Goal: Transaction & Acquisition: Purchase product/service

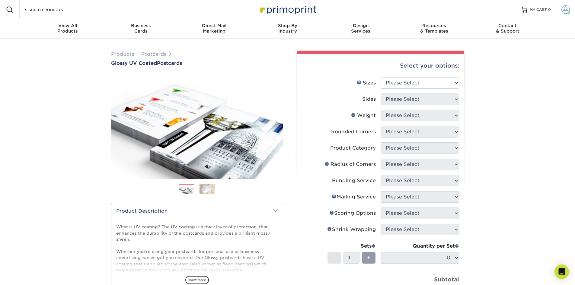
click at [571, 10] on link "Account" at bounding box center [565, 9] width 19 height 19
click at [514, 60] on link "Active Orders" at bounding box center [530, 64] width 76 height 8
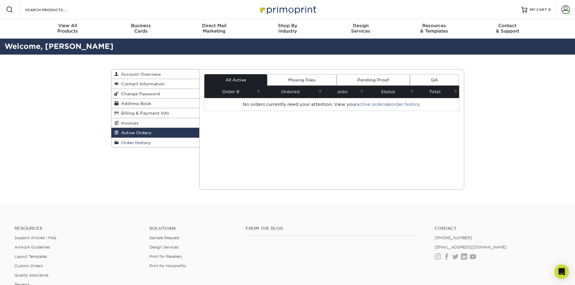
click at [157, 143] on link "Order History" at bounding box center [155, 142] width 88 height 9
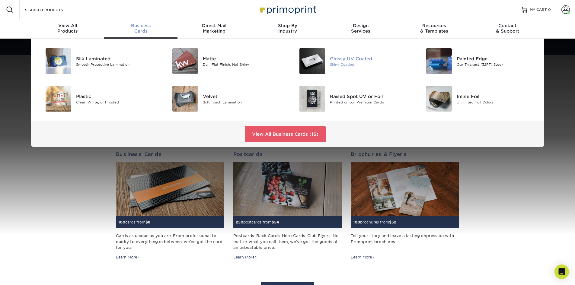
click at [348, 54] on div "Glossy UV Coated Shiny Coating" at bounding box center [372, 61] width 85 height 26
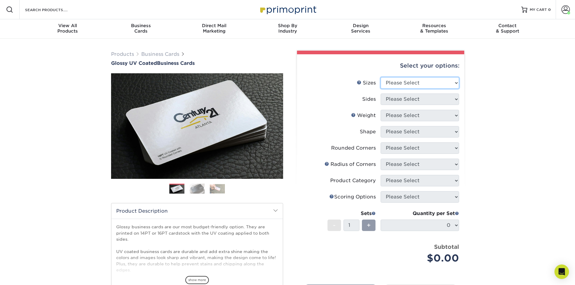
click at [433, 78] on select "Please Select 1.5" x 3.5" - Mini 1.75" x 3.5" - Mini 2" x 2" - Square 2" x 3" -…" at bounding box center [420, 82] width 79 height 11
select select "2.00x3.50"
click at [381, 77] on select "Please Select 1.5" x 3.5" - Mini 1.75" x 3.5" - Mini 2" x 2" - Square 2" x 3" -…" at bounding box center [420, 82] width 79 height 11
click at [411, 100] on select "Please Select Print Both Sides Print Front Only" at bounding box center [420, 99] width 79 height 11
select select "13abbda7-1d64-4f25-8bb2-c179b224825d"
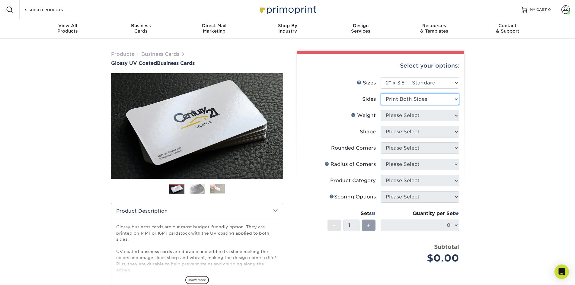
click at [381, 94] on select "Please Select Print Both Sides Print Front Only" at bounding box center [420, 99] width 79 height 11
click at [407, 119] on select "Please Select 16PT 14PT" at bounding box center [420, 115] width 79 height 11
select select "16PT"
click at [381, 110] on select "Please Select 16PT 14PT" at bounding box center [420, 115] width 79 height 11
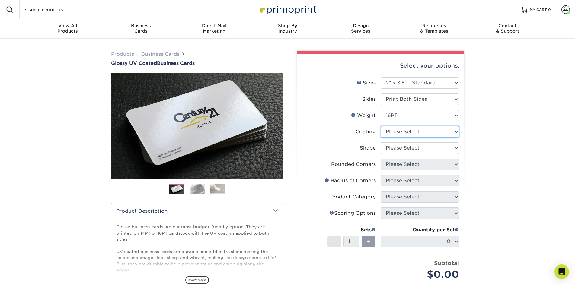
click at [402, 136] on select at bounding box center [420, 131] width 79 height 11
select select "ae367451-b2b8-45df-a344-0f05b6a12993"
click at [381, 126] on select at bounding box center [420, 131] width 79 height 11
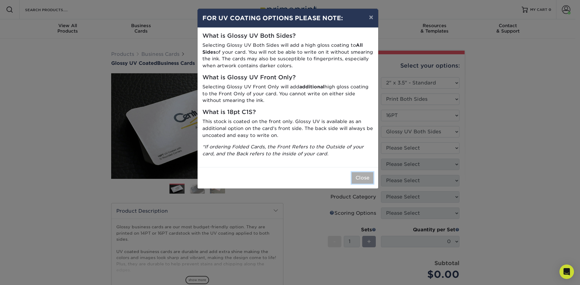
click at [366, 177] on button "Close" at bounding box center [363, 177] width 22 height 11
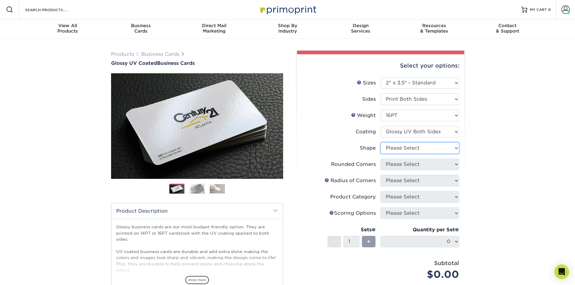
click at [414, 147] on select "Please Select Standard Oval" at bounding box center [420, 148] width 79 height 11
select select "standard"
click at [381, 143] on select "Please Select Standard Oval" at bounding box center [420, 148] width 79 height 11
click at [407, 167] on select "Please Select Yes - Round 2 Corners Yes - Round 4 Corners No" at bounding box center [420, 164] width 79 height 11
select select "0"
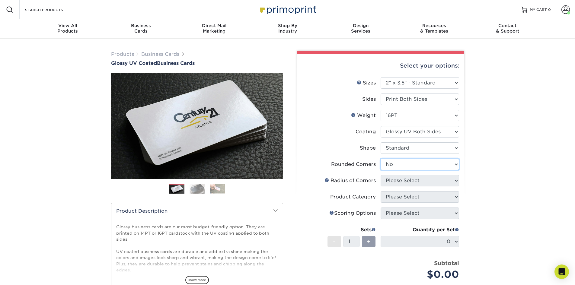
click at [381, 159] on select "Please Select Yes - Round 2 Corners Yes - Round 4 Corners No" at bounding box center [420, 164] width 79 height 11
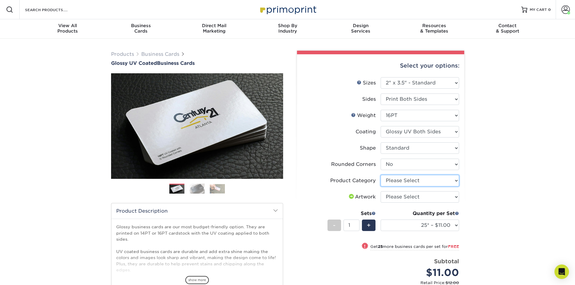
click at [397, 183] on select "Please Select Business Cards" at bounding box center [420, 180] width 79 height 11
select select "3b5148f1-0588-4f88-a218-97bcfdce65c1"
click at [381, 175] on select "Please Select Business Cards" at bounding box center [420, 180] width 79 height 11
click at [397, 197] on select "Please Select I will upload files I need a design - $100" at bounding box center [420, 196] width 79 height 11
select select "upload"
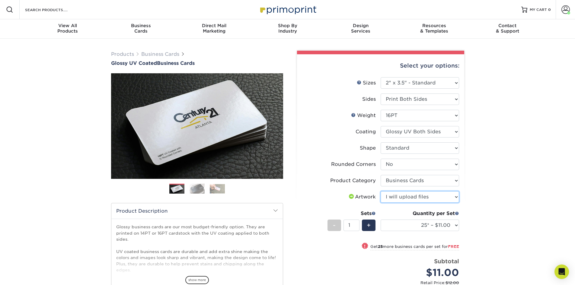
click at [381, 191] on select "Please Select I will upload files I need a design - $100" at bounding box center [420, 196] width 79 height 11
click at [411, 226] on select "25* – $11.00 50* – $11.00 100* – $11.00 250* – $20.00 500 – $39.00 1000 – $49.0…" at bounding box center [420, 225] width 79 height 11
select select "500 – $39.00"
click at [381, 220] on select "25* – $11.00 50* – $11.00 100* – $11.00 250* – $20.00 500 – $39.00 1000 – $49.0…" at bounding box center [420, 225] width 79 height 11
click at [503, 121] on div "Products Business Cards Glossy UV Coated Business Cards Previous Next" at bounding box center [287, 207] width 575 height 337
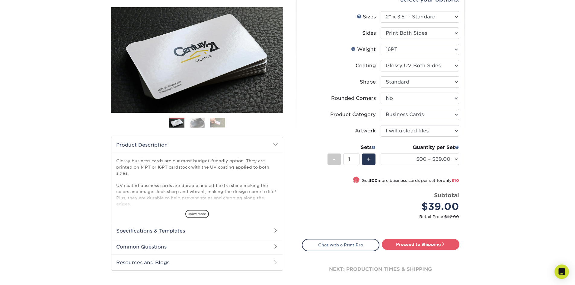
scroll to position [91, 0]
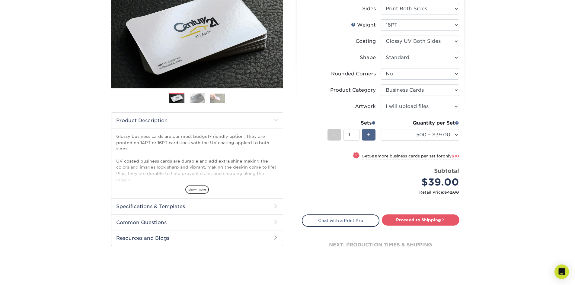
click at [370, 135] on span "+" at bounding box center [369, 134] width 4 height 9
type input "2"
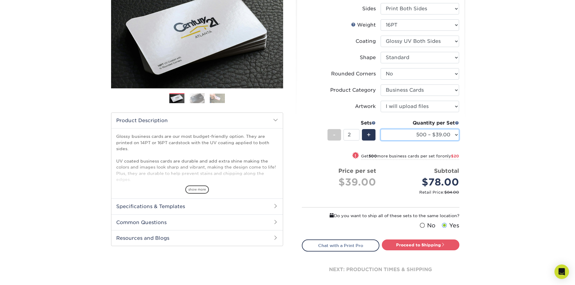
click at [457, 136] on select "25* – $11.00 50* – $11.00 100* – $11.00 250* – $20.00 500 – $39.00 1000 – $49.0…" at bounding box center [420, 134] width 79 height 11
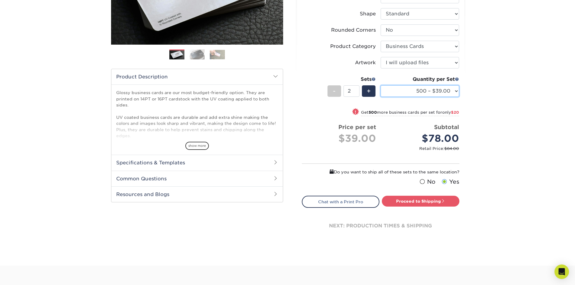
scroll to position [151, 0]
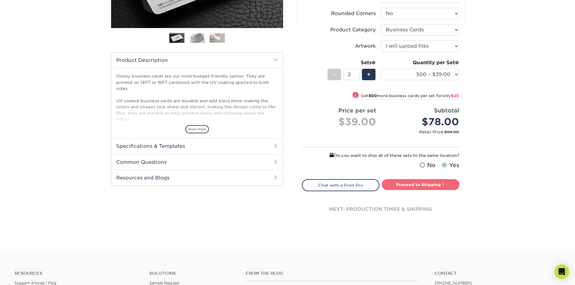
click at [435, 185] on link "Proceed to Shipping" at bounding box center [421, 184] width 78 height 11
type input "Set 1"
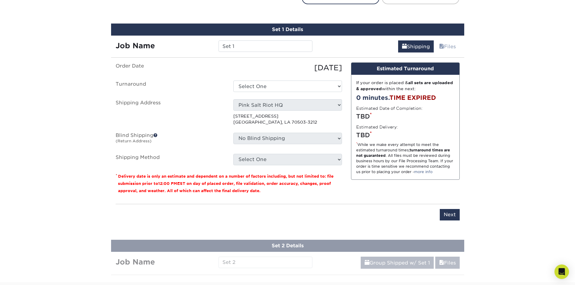
scroll to position [347, 0]
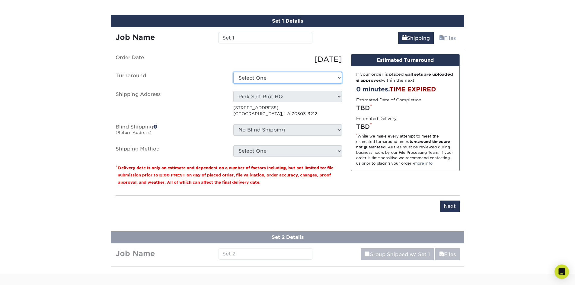
click at [315, 74] on select "Select One 2-4 Business Days 2 Day Next Business Day" at bounding box center [287, 77] width 109 height 11
select select "9ebc2889-b7ff-45b8-8d3b-bb5a09736017"
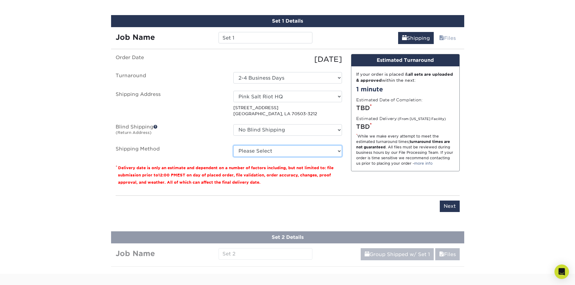
click at [290, 151] on select "Please Select Ground Shipping (+$14.95) 3 Day Shipping Service (+$15.34) 2 Day …" at bounding box center [287, 151] width 109 height 11
select select "02"
click at [233, 146] on select "Please Select Ground Shipping (+$14.95) 3 Day Shipping Service (+$15.34) 2 Day …" at bounding box center [287, 151] width 109 height 11
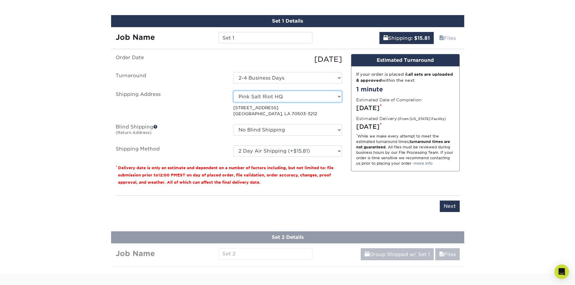
click at [299, 98] on select "Select One Home Pink Salt Riot HQ + Add New Address" at bounding box center [287, 96] width 109 height 11
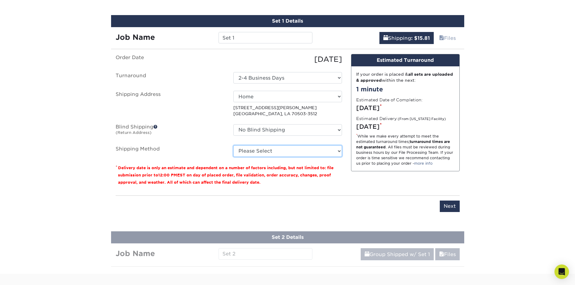
click at [284, 150] on select "Please Select Ground Shipping (+$17.92) 3 Day Shipping Service (+$20.04) 2 Day …" at bounding box center [287, 151] width 109 height 11
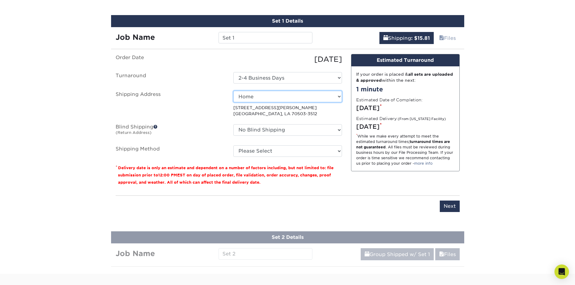
click at [295, 95] on select "Select One Home Pink Salt Riot HQ + Add New Address" at bounding box center [287, 96] width 109 height 11
select select "283080"
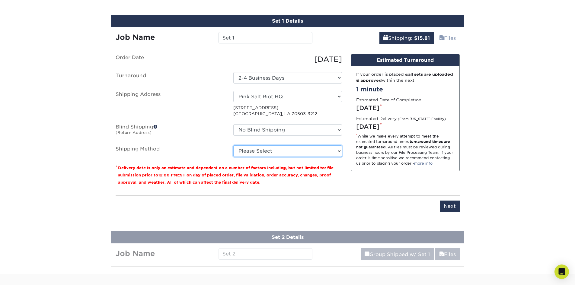
click at [282, 156] on select "Please Select Ground Shipping (+$14.95) 3 Day Shipping Service (+$15.34) 2 Day …" at bounding box center [287, 151] width 109 height 11
select select "02"
click at [233, 146] on select "Please Select Ground Shipping (+$14.95) 3 Day Shipping Service (+$15.34) 2 Day …" at bounding box center [287, 151] width 109 height 11
click at [380, 184] on div "Design Estimated Turnaround If your order is placed & all sets are uploaded & a…" at bounding box center [406, 122] width 118 height 137
click at [456, 209] on input "Next" at bounding box center [450, 206] width 20 height 11
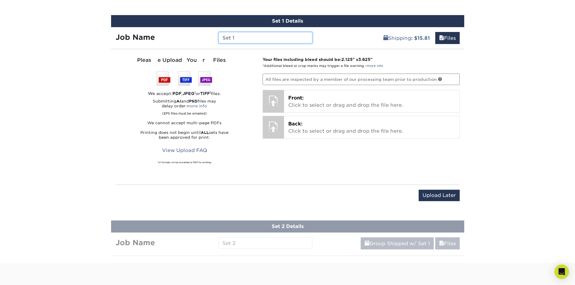
drag, startPoint x: 240, startPoint y: 37, endPoint x: 215, endPoint y: 44, distance: 25.4
click at [214, 44] on div "Job Name Set 1" at bounding box center [214, 35] width 206 height 17
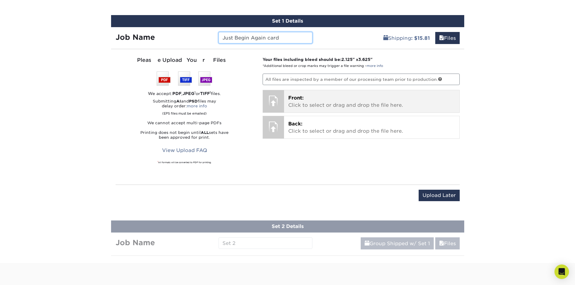
type input "Just Begin Again card"
click at [294, 98] on span "Front:" at bounding box center [295, 98] width 15 height 6
click at [292, 101] on span "Front:" at bounding box center [295, 98] width 15 height 6
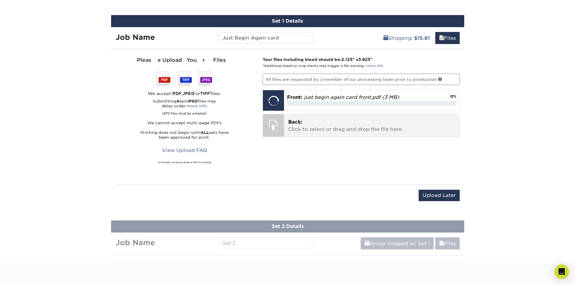
click at [320, 132] on p "Back: Click to select or drag and drop the file here." at bounding box center [371, 126] width 167 height 14
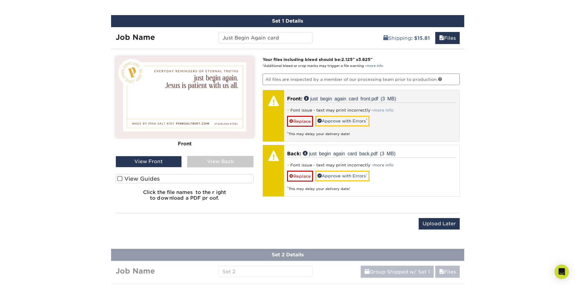
click at [379, 110] on link "more info" at bounding box center [384, 110] width 20 height 5
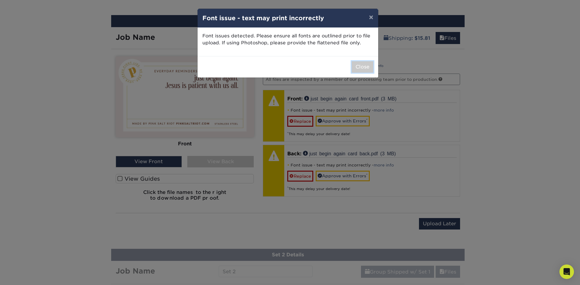
click at [368, 68] on button "Close" at bounding box center [363, 66] width 22 height 11
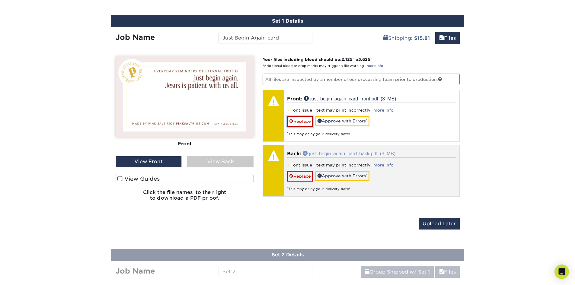
click at [303, 122] on link "Replace" at bounding box center [300, 121] width 26 height 11
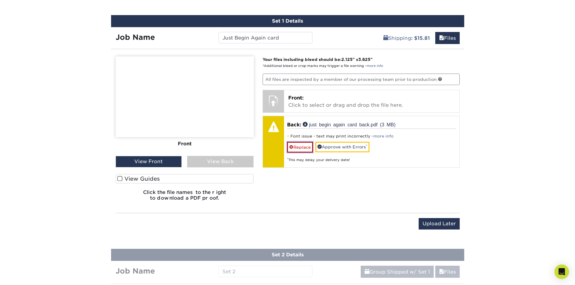
click at [297, 147] on link "Replace" at bounding box center [300, 147] width 26 height 11
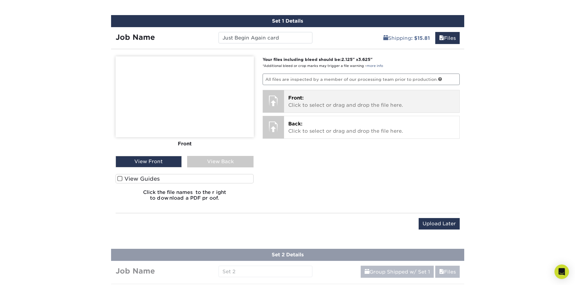
click at [326, 106] on p "Front: Click to select or drag and drop the file here." at bounding box center [371, 102] width 167 height 14
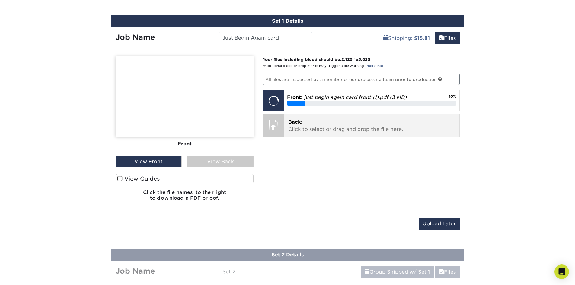
click at [301, 126] on p "Back: Click to select or drag and drop the file here." at bounding box center [371, 126] width 167 height 14
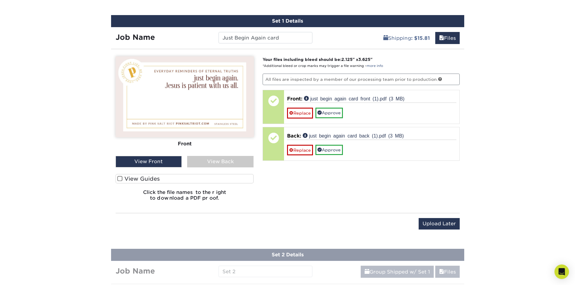
click at [157, 163] on div "View Front" at bounding box center [149, 161] width 66 height 11
click at [231, 163] on div "View Back" at bounding box center [220, 161] width 66 height 11
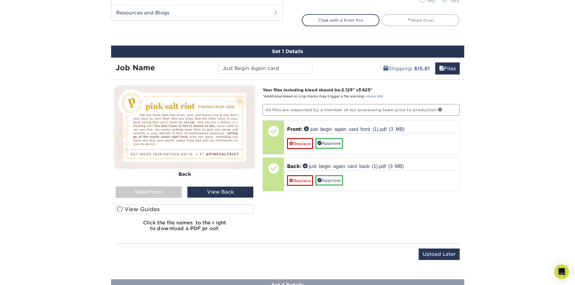
scroll to position [256, 0]
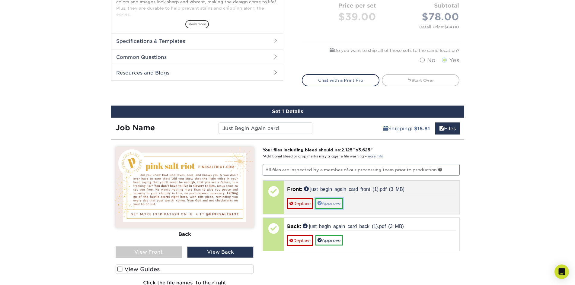
click at [333, 202] on link "Approve" at bounding box center [329, 203] width 27 height 10
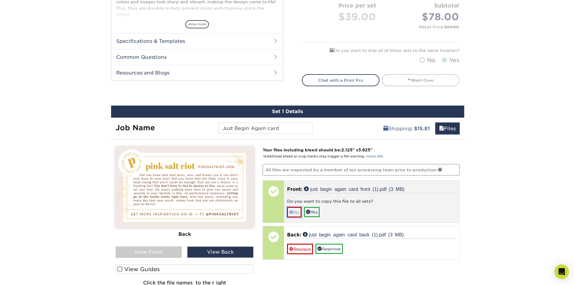
click at [294, 214] on link "No" at bounding box center [294, 212] width 14 height 11
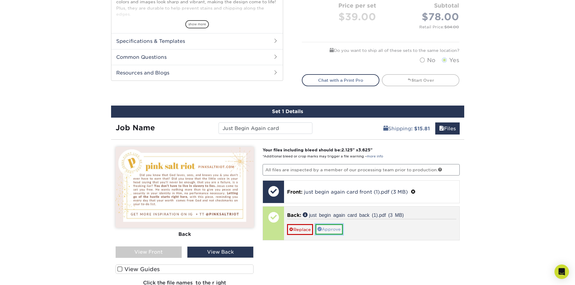
click at [323, 228] on link "Approve" at bounding box center [329, 229] width 27 height 10
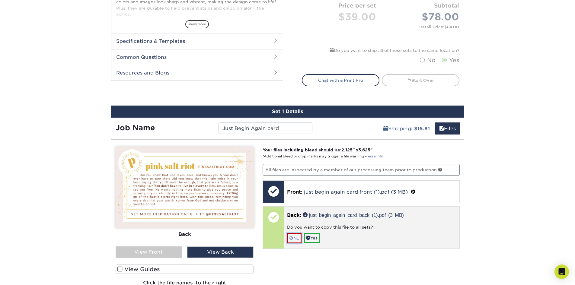
click at [298, 239] on link "No" at bounding box center [294, 238] width 14 height 11
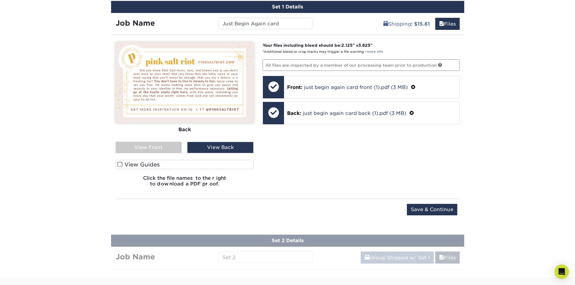
scroll to position [377, 0]
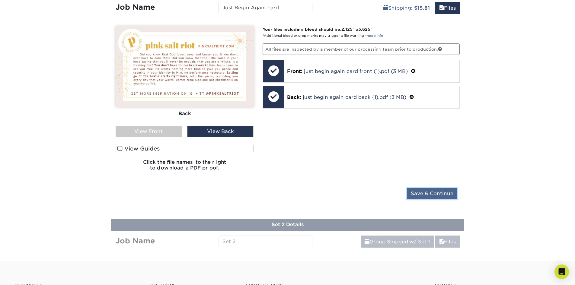
click at [434, 195] on input "Save & Continue" at bounding box center [432, 193] width 50 height 11
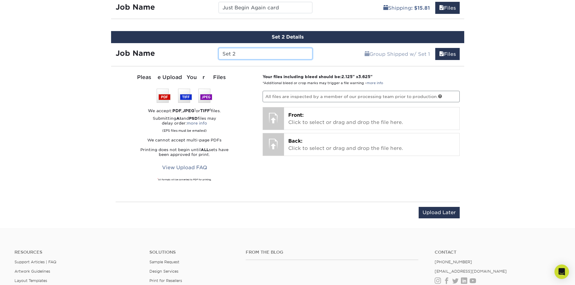
drag, startPoint x: 250, startPoint y: 52, endPoint x: 189, endPoint y: 57, distance: 61.0
click at [188, 56] on div "Job Name Set 2" at bounding box center [214, 53] width 206 height 11
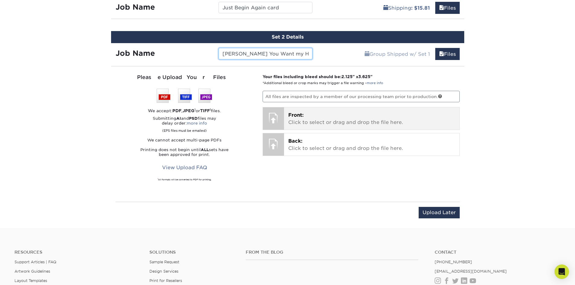
type input "Jesus You Want my Heart card"
click at [310, 121] on p "Front: Click to select or drag and drop the file here." at bounding box center [371, 119] width 167 height 14
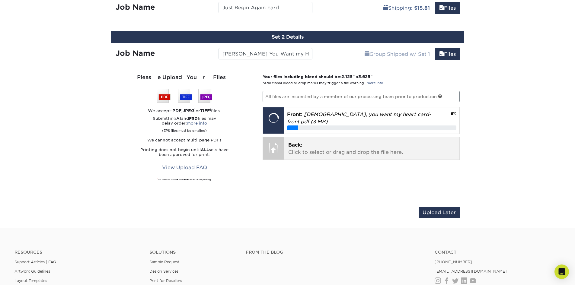
click at [308, 142] on p "Back: Click to select or drag and drop the file here." at bounding box center [371, 149] width 167 height 14
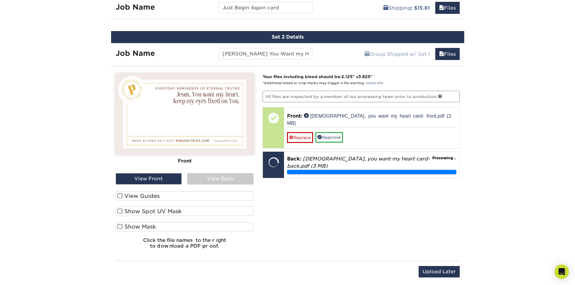
click at [160, 177] on div "View Front" at bounding box center [149, 178] width 66 height 11
click at [207, 182] on div "View Back" at bounding box center [220, 178] width 66 height 11
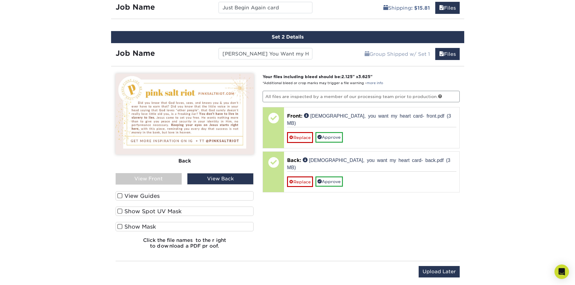
click at [158, 177] on div "View Front" at bounding box center [149, 178] width 66 height 11
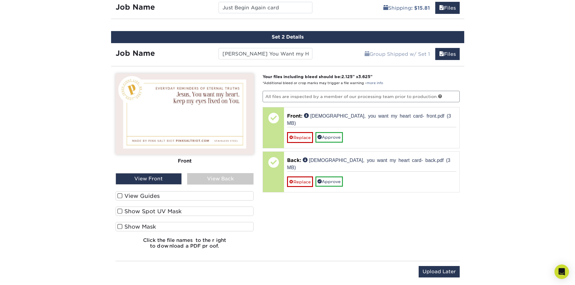
click at [212, 182] on div "View Back" at bounding box center [220, 178] width 66 height 11
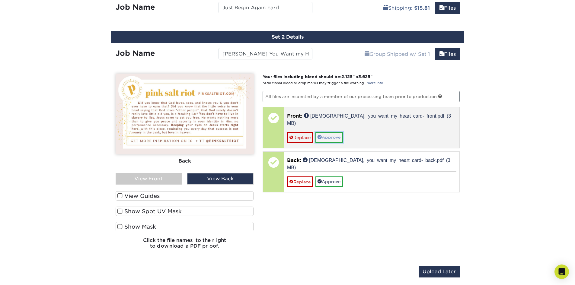
click at [337, 132] on link "Approve" at bounding box center [329, 137] width 27 height 10
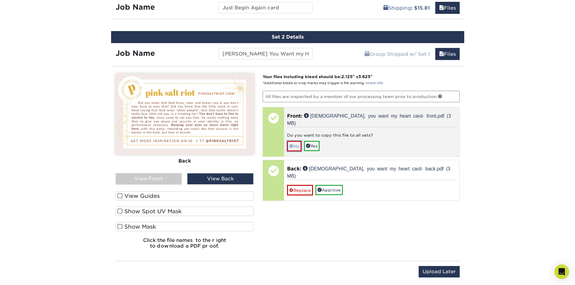
click at [294, 141] on link "No" at bounding box center [294, 146] width 14 height 11
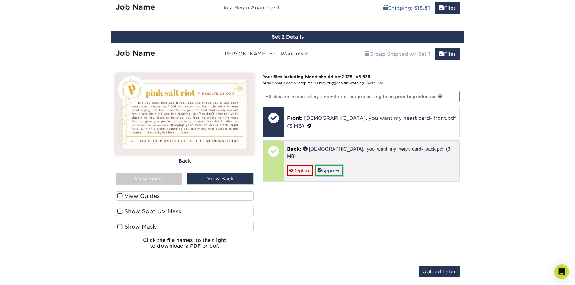
click at [328, 166] on link "Approve" at bounding box center [329, 171] width 27 height 10
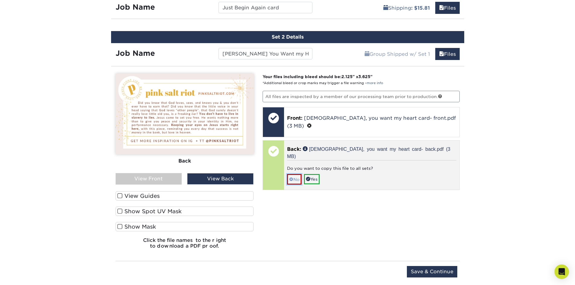
click at [298, 174] on link "No" at bounding box center [294, 179] width 14 height 11
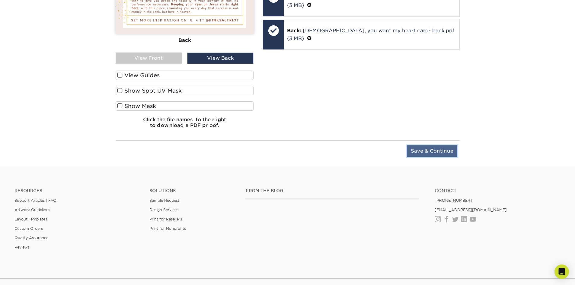
click at [425, 147] on input "Save & Continue" at bounding box center [432, 151] width 50 height 11
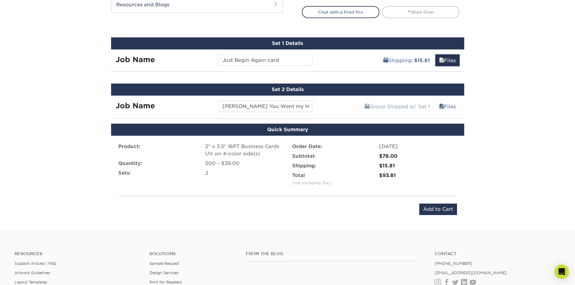
scroll to position [325, 0]
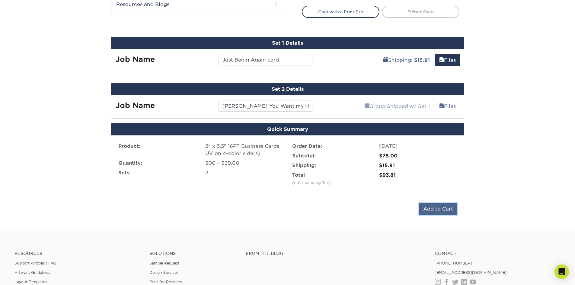
click at [428, 210] on input "Add to Cart" at bounding box center [439, 209] width 38 height 11
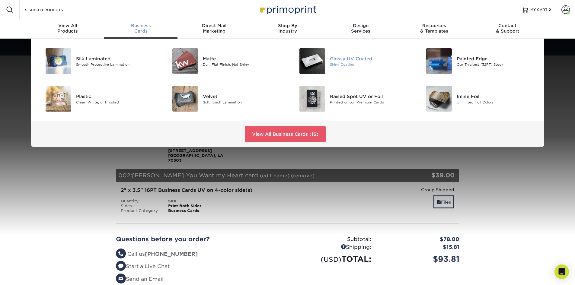
click at [344, 59] on div "Glossy UV Coated" at bounding box center [370, 58] width 80 height 7
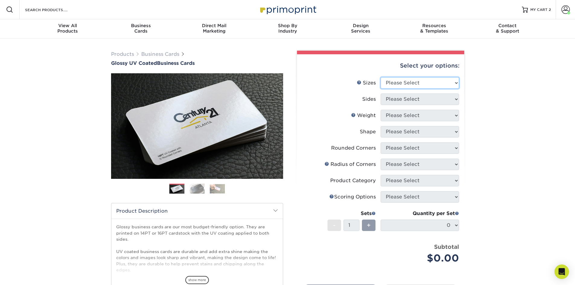
click at [403, 79] on select "Please Select 1.5" x 3.5" - Mini 1.75" x 3.5" - Mini 2" x 2" - Square 2" x 3" -…" at bounding box center [420, 82] width 79 height 11
select select "2.00x3.50"
click at [381, 77] on select "Please Select 1.5" x 3.5" - Mini 1.75" x 3.5" - Mini 2" x 2" - Square 2" x 3" -…" at bounding box center [420, 82] width 79 height 11
click at [397, 96] on select "Please Select Print Both Sides Print Front Only" at bounding box center [420, 99] width 79 height 11
select select "13abbda7-1d64-4f25-8bb2-c179b224825d"
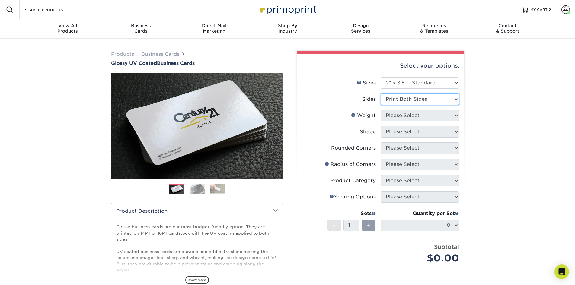
click at [381, 94] on select "Please Select Print Both Sides Print Front Only" at bounding box center [420, 99] width 79 height 11
click at [397, 116] on select "Please Select 16PT 14PT" at bounding box center [420, 115] width 79 height 11
select select "16PT"
click at [381, 110] on select "Please Select 16PT 14PT" at bounding box center [420, 115] width 79 height 11
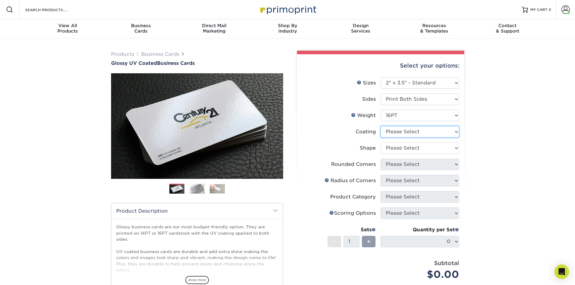
click at [394, 130] on select at bounding box center [420, 131] width 79 height 11
select select "ae367451-b2b8-45df-a344-0f05b6a12993"
click at [381, 126] on select at bounding box center [420, 131] width 79 height 11
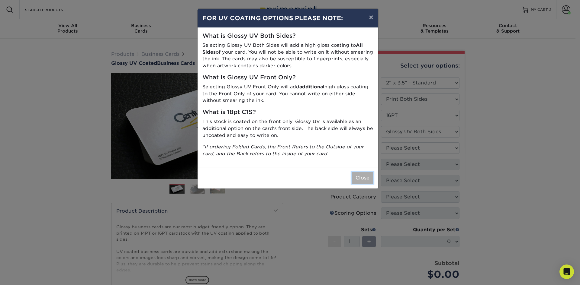
click at [357, 178] on button "Close" at bounding box center [363, 177] width 22 height 11
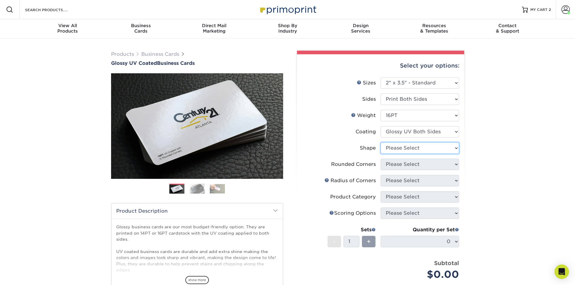
click at [393, 149] on select "Please Select Standard Oval" at bounding box center [420, 148] width 79 height 11
select select "standard"
click at [381, 143] on select "Please Select Standard Oval" at bounding box center [420, 148] width 79 height 11
click at [385, 162] on select "Please Select Yes - Round 2 Corners Yes - Round 4 Corners No" at bounding box center [420, 164] width 79 height 11
select select "0"
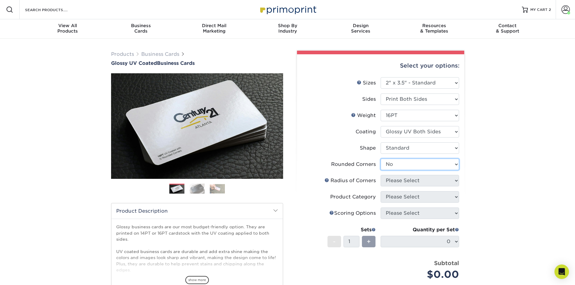
click at [381, 159] on select "Please Select Yes - Round 2 Corners Yes - Round 4 Corners No" at bounding box center [420, 164] width 79 height 11
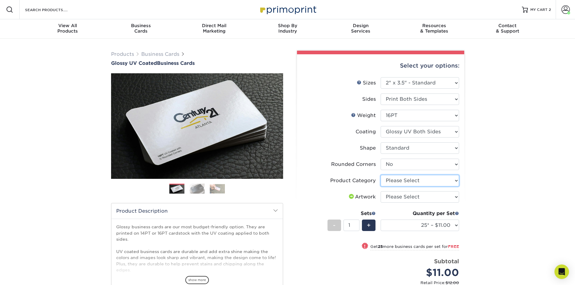
click at [402, 178] on select "Please Select Business Cards" at bounding box center [420, 180] width 79 height 11
select select "3b5148f1-0588-4f88-a218-97bcfdce65c1"
click at [381, 175] on select "Please Select Business Cards" at bounding box center [420, 180] width 79 height 11
click at [400, 196] on select "Please Select I will upload files I need a design - $100" at bounding box center [420, 196] width 79 height 11
select select "upload"
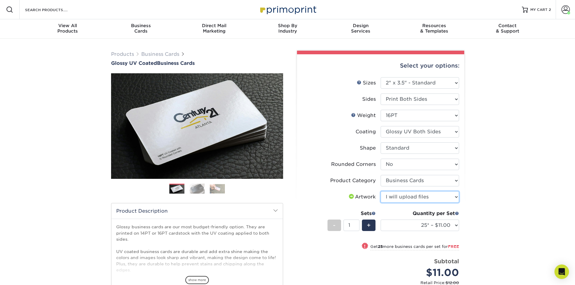
click at [381, 191] on select "Please Select I will upload files I need a design - $100" at bounding box center [420, 196] width 79 height 11
click at [344, 204] on li "Artwork Please Select I will upload files I need a design - $100" at bounding box center [380, 199] width 157 height 16
click at [445, 228] on select "25* – $11.00 50* – $11.00 100* – $11.00 250* – $20.00 500 – $39.00 1000 – $49.0…" at bounding box center [420, 225] width 79 height 11
select select "1000 – $49.00"
click at [381, 220] on select "25* – $11.00 50* – $11.00 100* – $11.00 250* – $20.00 500 – $39.00 1000 – $49.0…" at bounding box center [420, 225] width 79 height 11
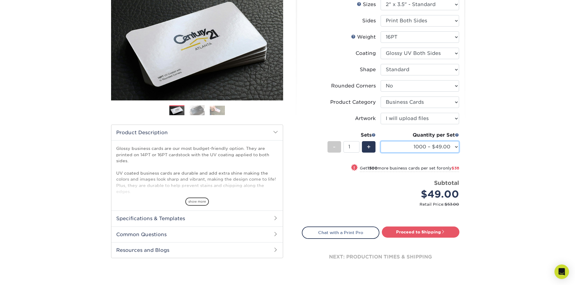
scroll to position [91, 0]
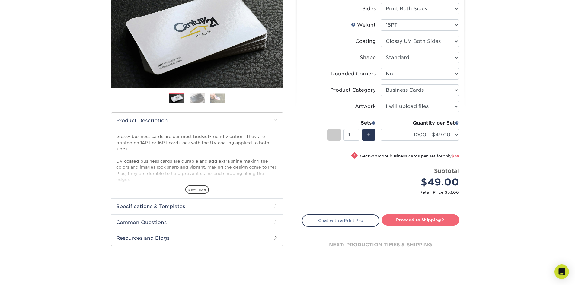
click at [394, 221] on link "Proceed to Shipping" at bounding box center [421, 220] width 78 height 11
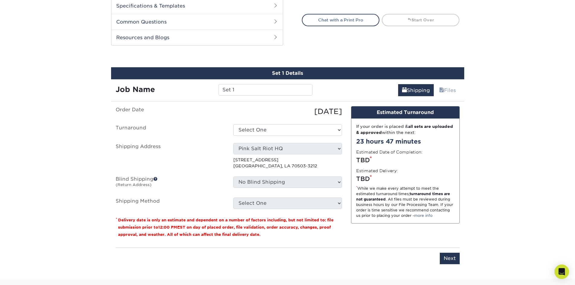
scroll to position [322, 0]
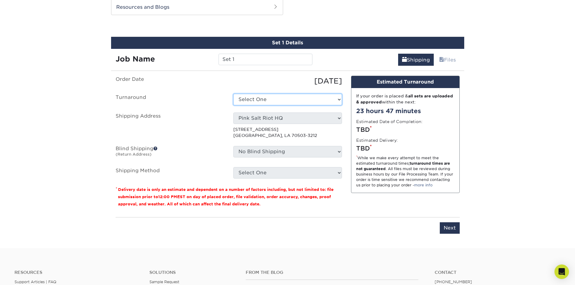
click at [294, 97] on select "Select One 2-4 Business Days 2 Day Next Business Day" at bounding box center [287, 99] width 109 height 11
select select "9c602146-adca-468a-95c7-7697090690c2"
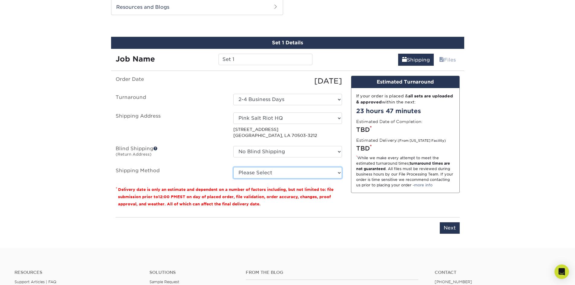
click at [281, 173] on select "Please Select Ground Shipping (+$8.96) 3 Day Shipping Service (+$15.34) 2 Day A…" at bounding box center [287, 172] width 109 height 11
select select "03"
click at [233, 167] on select "Please Select Ground Shipping (+$8.96) 3 Day Shipping Service (+$15.34) 2 Day A…" at bounding box center [287, 172] width 109 height 11
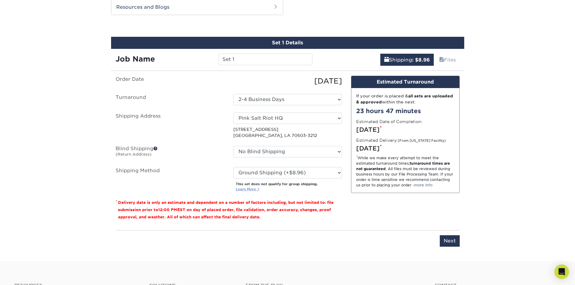
click at [247, 189] on link "Learn More >" at bounding box center [248, 189] width 24 height 4
click at [446, 240] on input "Next" at bounding box center [450, 241] width 20 height 11
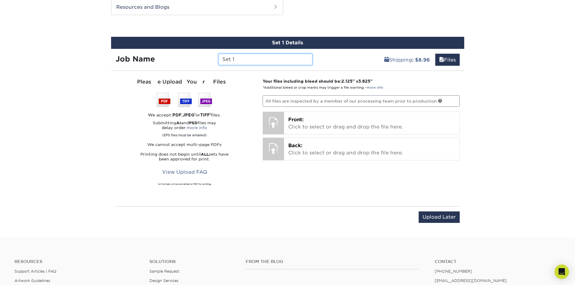
drag, startPoint x: 243, startPoint y: 60, endPoint x: 221, endPoint y: 60, distance: 22.4
click at [221, 59] on input "Set 1" at bounding box center [266, 59] width 94 height 11
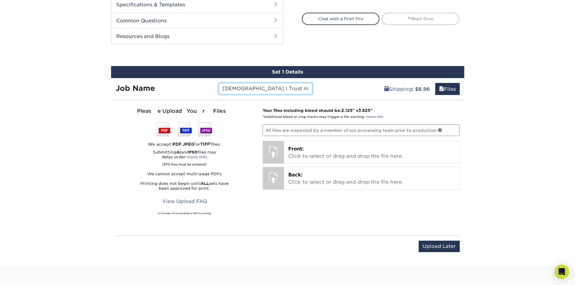
scroll to position [292, 0]
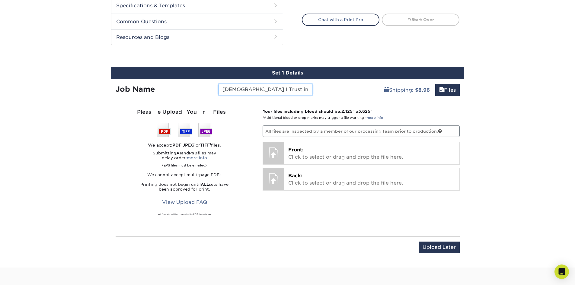
click at [289, 92] on input "Jesus I Trust in You" at bounding box center [266, 89] width 94 height 11
type input "Jesus I Trust in You jewelry card"
click at [247, 134] on div "Please Upload Your Files We accept: PDF , JPEG 1 or TIFF 1 files. Submitting AI…" at bounding box center [185, 168] width 138 height 121
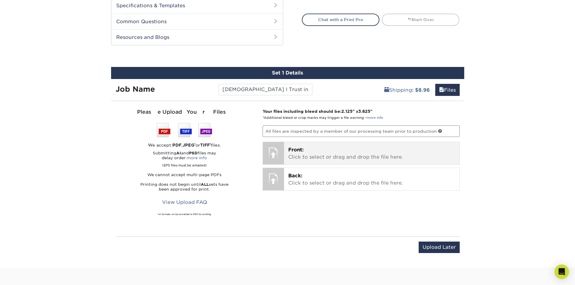
click at [301, 158] on p "Front: Click to select or drag and drop the file here." at bounding box center [371, 153] width 167 height 14
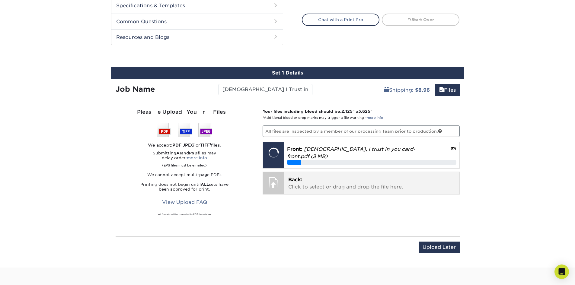
click at [316, 182] on p "Back: Click to select or drag and drop the file here." at bounding box center [371, 183] width 167 height 14
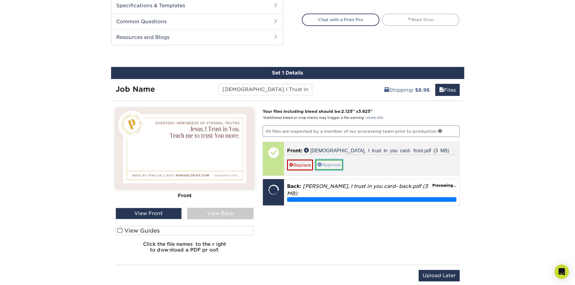
click at [338, 165] on link "Approve" at bounding box center [329, 165] width 27 height 10
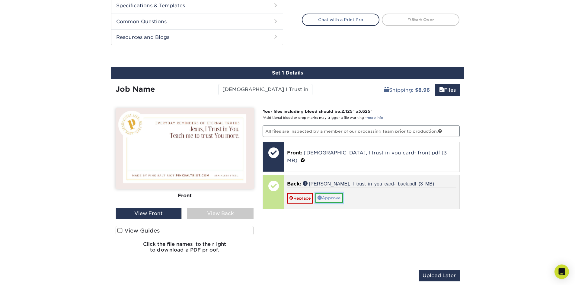
click at [331, 193] on link "Approve" at bounding box center [329, 198] width 27 height 10
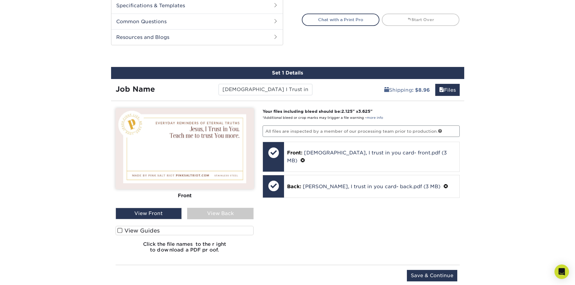
click at [211, 213] on div "View Back" at bounding box center [220, 213] width 66 height 11
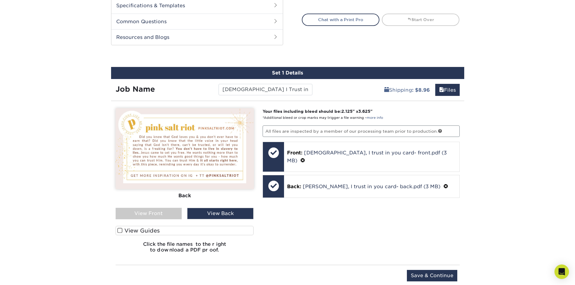
click at [368, 211] on div "Your files including bleed should be: 2.125 " x 3.625 " *Additional bleed or cr…" at bounding box center [361, 183] width 206 height 150
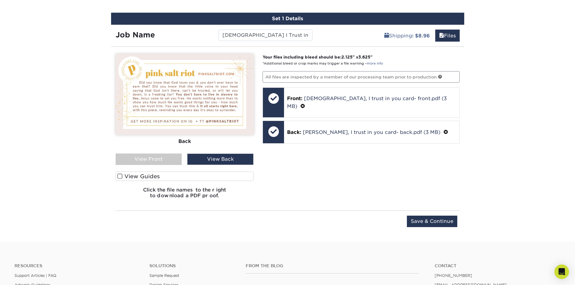
scroll to position [352, 0]
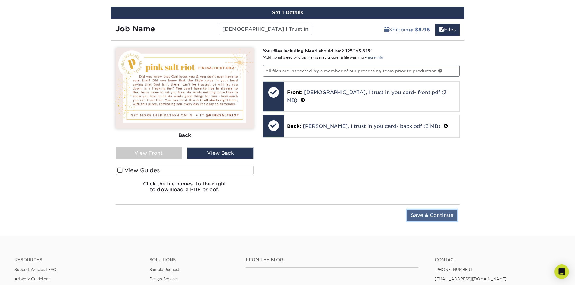
click at [432, 219] on input "Save & Continue" at bounding box center [432, 215] width 50 height 11
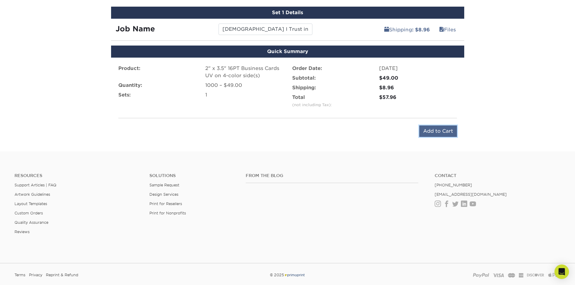
click at [427, 129] on input "Add to Cart" at bounding box center [439, 131] width 38 height 11
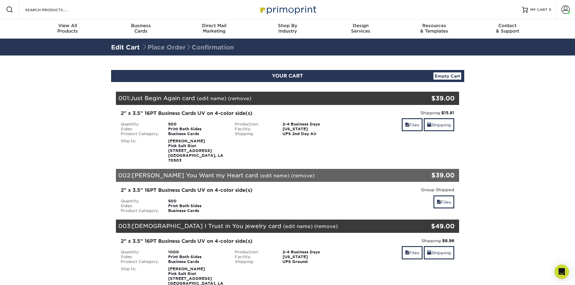
click at [453, 76] on link "Empty Cart" at bounding box center [448, 75] width 28 height 7
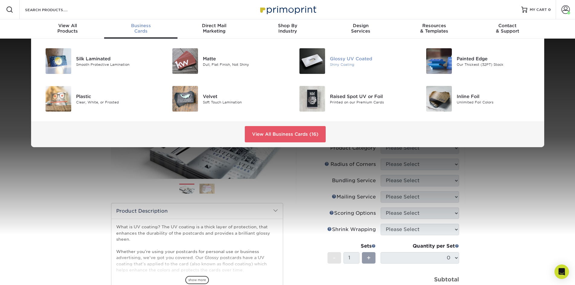
click at [346, 68] on div "Glossy UV Coated Shiny Coating" at bounding box center [372, 61] width 85 height 26
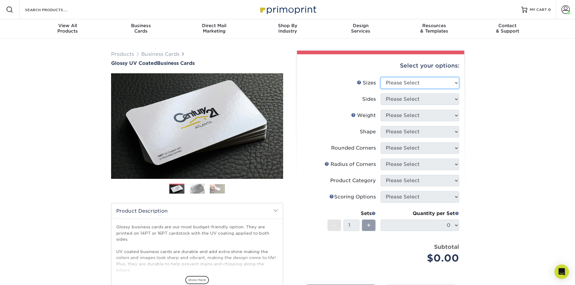
click at [389, 83] on select "Please Select 1.5" x 3.5" - Mini 1.75" x 3.5" - Mini 2" x 2" - Square 2" x 3" -…" at bounding box center [420, 82] width 79 height 11
select select "2.00x3.50"
click at [381, 77] on select "Please Select 1.5" x 3.5" - Mini 1.75" x 3.5" - Mini 2" x 2" - Square 2" x 3" -…" at bounding box center [420, 82] width 79 height 11
click at [408, 99] on select "Please Select Print Both Sides Print Front Only" at bounding box center [420, 99] width 79 height 11
select select "13abbda7-1d64-4f25-8bb2-c179b224825d"
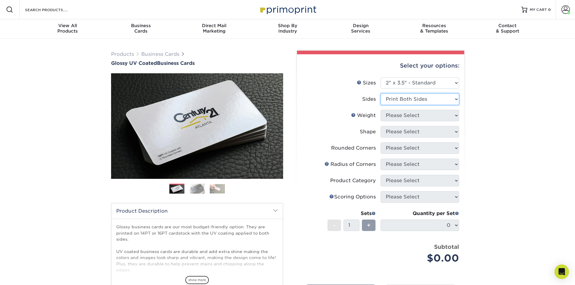
click at [381, 94] on select "Please Select Print Both Sides Print Front Only" at bounding box center [420, 99] width 79 height 11
click at [407, 114] on select "Please Select 16PT 14PT" at bounding box center [420, 115] width 79 height 11
select select "16PT"
click at [381, 110] on select "Please Select 16PT 14PT" at bounding box center [420, 115] width 79 height 11
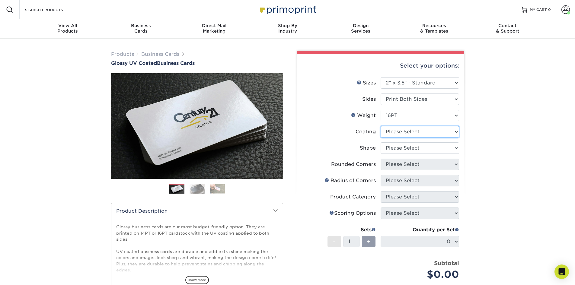
click at [403, 131] on select at bounding box center [420, 131] width 79 height 11
select select "ae367451-b2b8-45df-a344-0f05b6a12993"
click at [381, 126] on select at bounding box center [420, 131] width 79 height 11
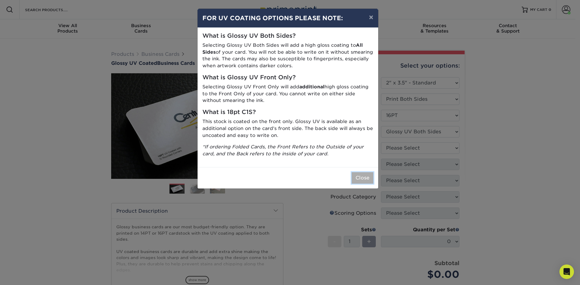
click at [361, 181] on button "Close" at bounding box center [363, 177] width 22 height 11
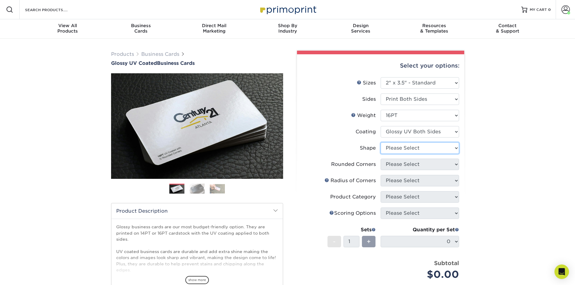
click at [396, 151] on select "Please Select Standard Oval" at bounding box center [420, 148] width 79 height 11
select select "standard"
click at [381, 143] on select "Please Select Standard Oval" at bounding box center [420, 148] width 79 height 11
click at [388, 166] on select "Please Select Yes - Round 2 Corners Yes - Round 4 Corners No" at bounding box center [420, 164] width 79 height 11
select select "0"
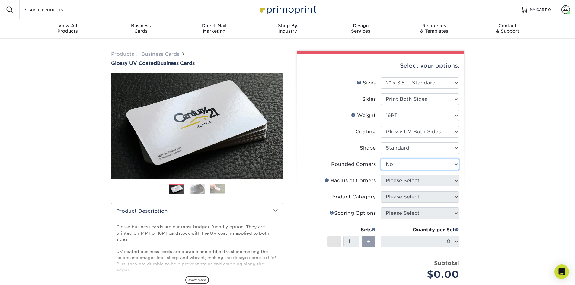
click at [381, 159] on select "Please Select Yes - Round 2 Corners Yes - Round 4 Corners No" at bounding box center [420, 164] width 79 height 11
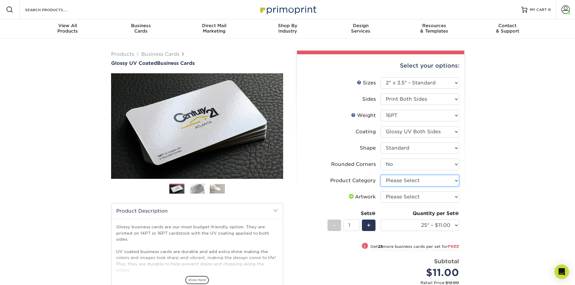
click at [402, 183] on select "Please Select Business Cards" at bounding box center [420, 180] width 79 height 11
select select "3b5148f1-0588-4f88-a218-97bcfdce65c1"
click at [381, 175] on select "Please Select Business Cards" at bounding box center [420, 180] width 79 height 11
click at [404, 196] on select "Please Select I will upload files I need a design - $100" at bounding box center [420, 196] width 79 height 11
select select "upload"
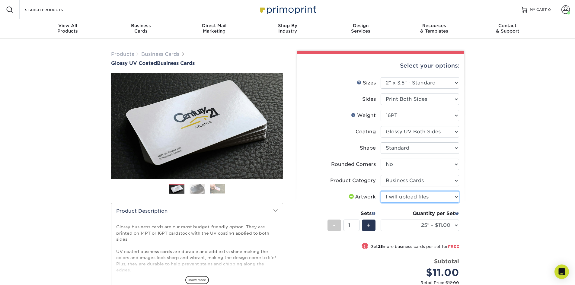
click at [381, 191] on select "Please Select I will upload files I need a design - $100" at bounding box center [420, 196] width 79 height 11
click at [411, 228] on select "25* – $11.00 50* – $11.00 100* – $11.00 250* – $20.00 500 – $39.00 1000 – $49.0…" at bounding box center [420, 225] width 79 height 11
select select "500 – $39.00"
click at [381, 220] on select "25* – $11.00 50* – $11.00 100* – $11.00 250* – $20.00 500 – $39.00 1000 – $49.0…" at bounding box center [420, 225] width 79 height 11
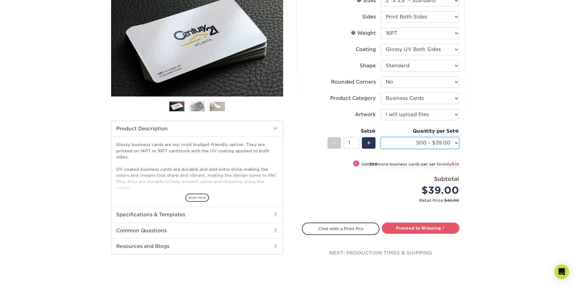
scroll to position [121, 0]
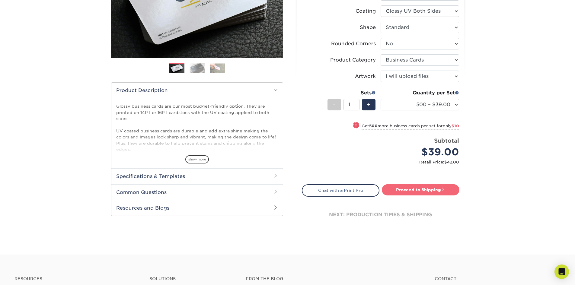
click at [407, 190] on link "Proceed to Shipping" at bounding box center [421, 190] width 78 height 11
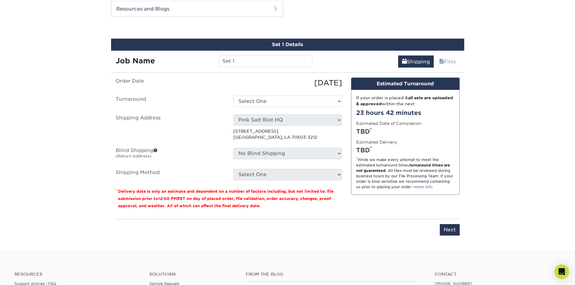
scroll to position [322, 0]
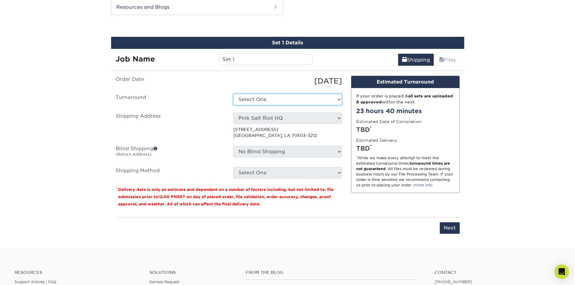
click at [246, 102] on select "Select One 2-4 Business Days 2 Day Next Business Day" at bounding box center [287, 99] width 109 height 11
click at [249, 52] on div "Job Name Set 1" at bounding box center [214, 57] width 206 height 17
click at [246, 56] on input "Set 1" at bounding box center [266, 59] width 94 height 11
click at [178, 50] on div "Job Name Set 1" at bounding box center [214, 57] width 206 height 17
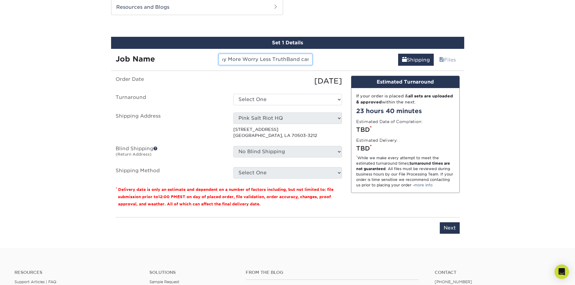
scroll to position [0, 11]
type input "Pray More Worry Less TruthBand card"
click at [268, 96] on select "Select One 2-4 Business Days 2 Day Next Business Day" at bounding box center [287, 99] width 109 height 11
select select "9ebc2889-b7ff-45b8-8d3b-bb5a09736017"
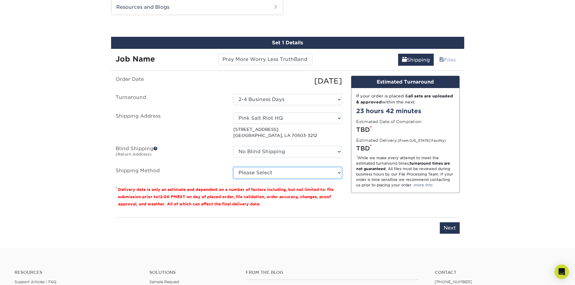
click at [299, 172] on select "Please Select Ground Shipping (+$8.96) 3 Day Shipping Service (+$15.34) 2 Day A…" at bounding box center [287, 172] width 109 height 11
select select "03"
click at [233, 167] on select "Please Select Ground Shipping (+$8.96) 3 Day Shipping Service (+$15.34) 2 Day A…" at bounding box center [287, 172] width 109 height 11
click at [364, 190] on div "If your order is placed & all sets are uploaded & approved within the next: 23 …" at bounding box center [406, 140] width 108 height 105
click at [447, 231] on input "Next" at bounding box center [450, 228] width 20 height 11
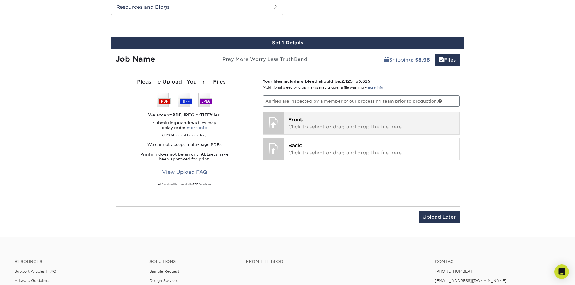
click at [315, 127] on p "Front: Click to select or drag and drop the file here." at bounding box center [371, 123] width 167 height 14
click at [303, 122] on span "Front:" at bounding box center [295, 120] width 15 height 6
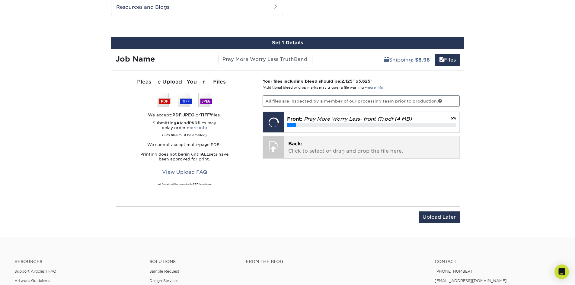
click at [341, 154] on p "Back: Click to select or drag and drop the file here." at bounding box center [371, 147] width 167 height 14
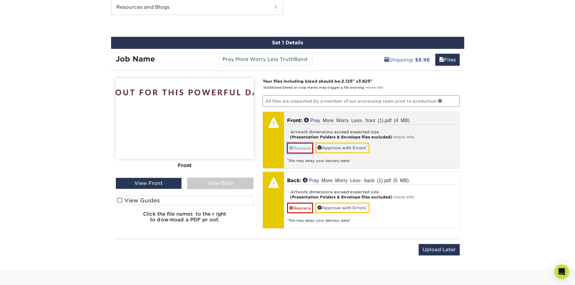
click at [298, 148] on link "Replace" at bounding box center [300, 148] width 26 height 11
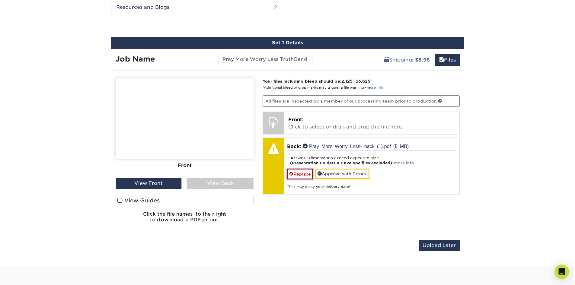
click at [299, 173] on link "Replace" at bounding box center [300, 174] width 26 height 11
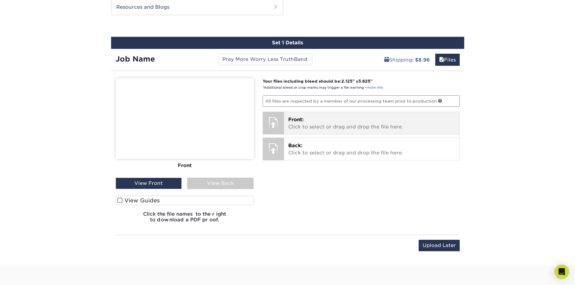
click at [327, 125] on p "Front: Click to select or drag and drop the file here." at bounding box center [371, 123] width 167 height 14
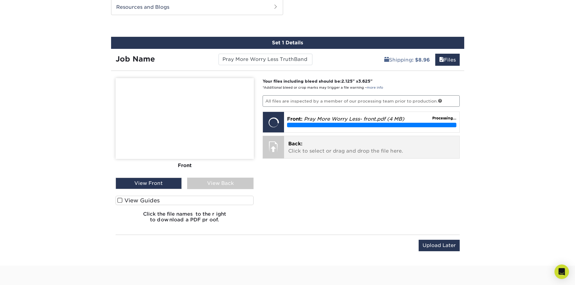
click at [296, 148] on p "Back: Click to select or drag and drop the file here." at bounding box center [371, 147] width 167 height 14
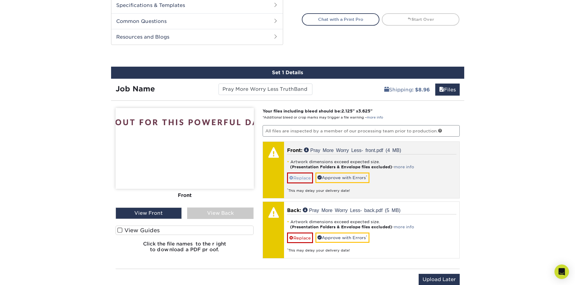
scroll to position [292, 0]
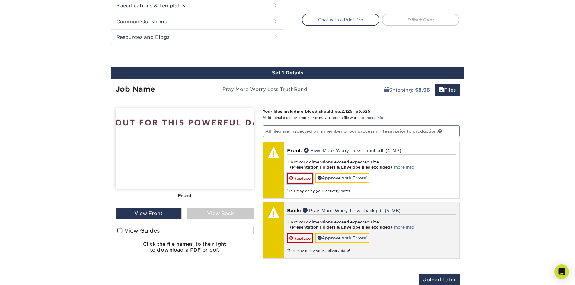
click at [307, 182] on link "Replace" at bounding box center [300, 178] width 26 height 11
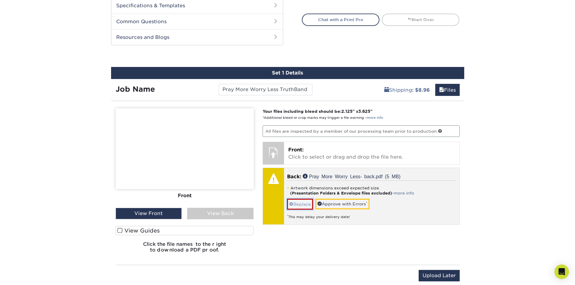
click at [300, 206] on link "Replace" at bounding box center [300, 204] width 26 height 11
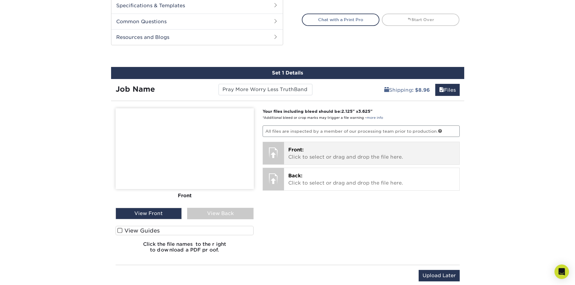
click at [298, 154] on p "Front: Click to select or drag and drop the file here." at bounding box center [371, 153] width 167 height 14
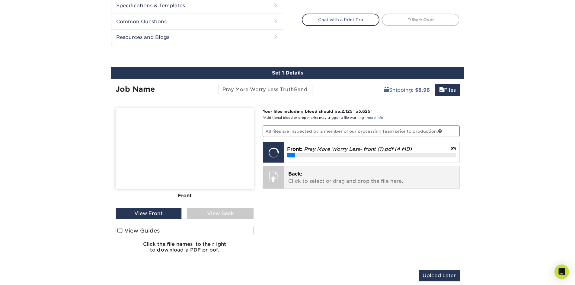
click at [305, 178] on p "Back: Click to select or drag and drop the file here." at bounding box center [371, 178] width 167 height 14
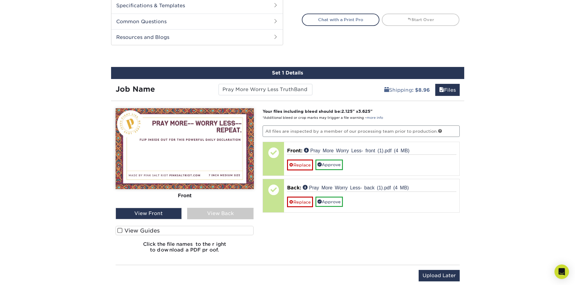
click at [147, 233] on label "View Guides" at bounding box center [185, 230] width 138 height 9
click at [0, 0] on input "View Guides" at bounding box center [0, 0] width 0 height 0
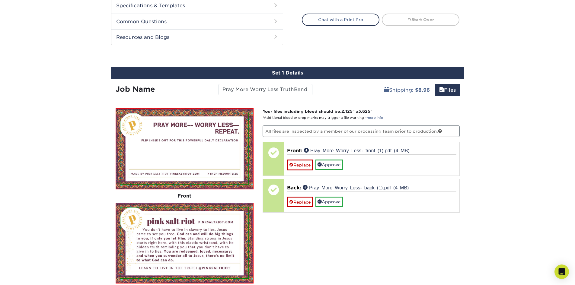
click at [81, 221] on div "Products Business Cards Glossy UV Coated Business Cards Previous Next" at bounding box center [287, 69] width 575 height 644
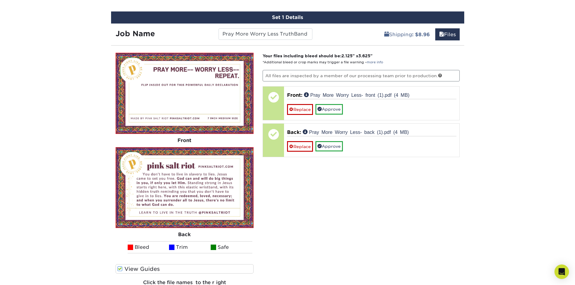
scroll to position [352, 0]
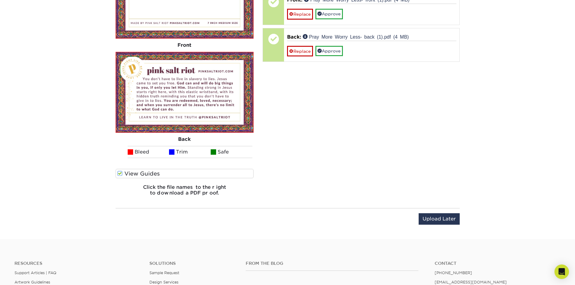
click at [121, 172] on span at bounding box center [119, 174] width 5 height 6
click at [0, 0] on input "View Guides" at bounding box center [0, 0] width 0 height 0
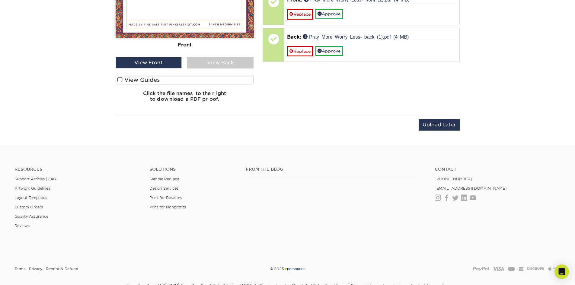
scroll to position [349, 0]
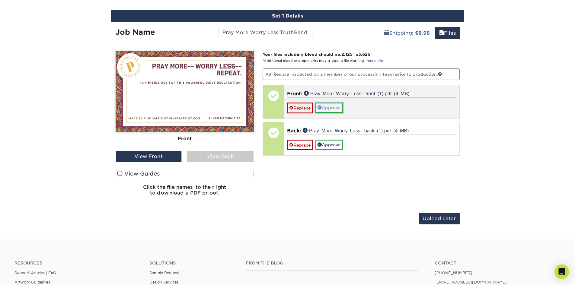
click at [330, 103] on link "Approve" at bounding box center [329, 108] width 27 height 10
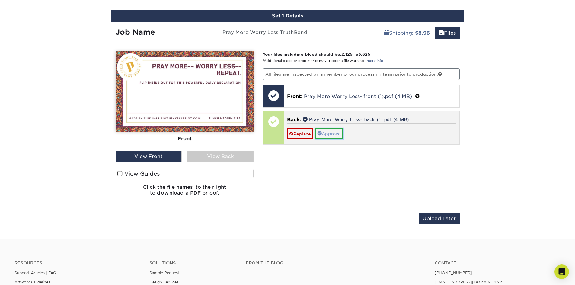
click at [342, 137] on link "Approve" at bounding box center [329, 134] width 27 height 10
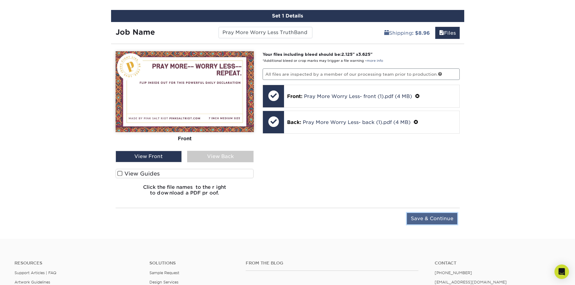
click at [426, 220] on input "Save & Continue" at bounding box center [432, 218] width 50 height 11
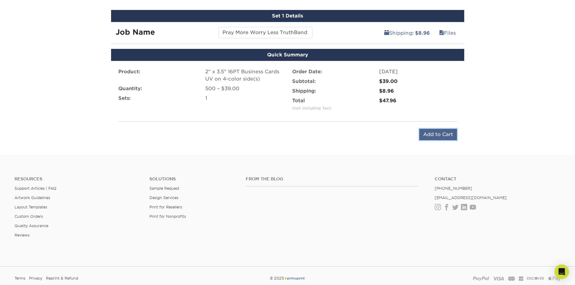
click at [436, 134] on input "Add to Cart" at bounding box center [439, 134] width 38 height 11
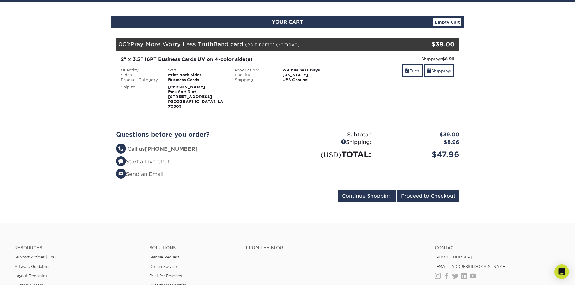
scroll to position [91, 0]
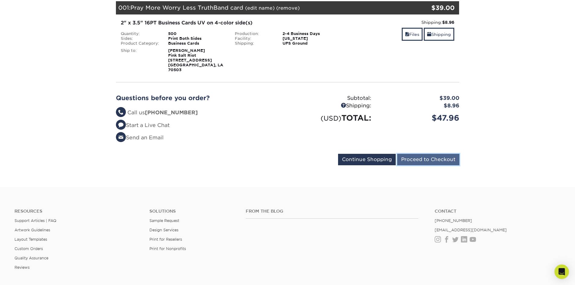
click at [420, 159] on input "Proceed to Checkout" at bounding box center [428, 159] width 62 height 11
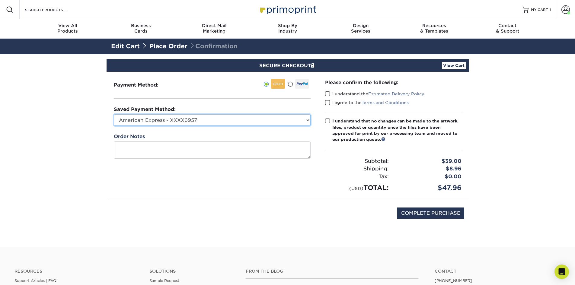
click at [270, 119] on select "American Express - XXXX6957 New Credit Card" at bounding box center [212, 119] width 197 height 11
select select
click at [114, 114] on select "American Express - XXXX6957 New Credit Card" at bounding box center [212, 119] width 197 height 11
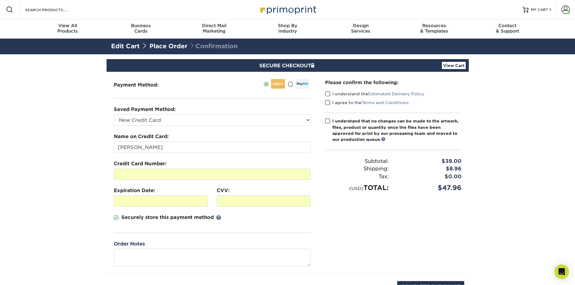
click at [234, 159] on fieldset "Name on Credit Card: [PERSON_NAME] Credit Card Number: Expiration Date: CVV:" at bounding box center [212, 187] width 197 height 108
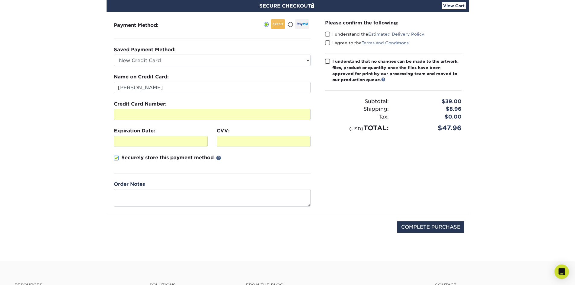
scroll to position [91, 0]
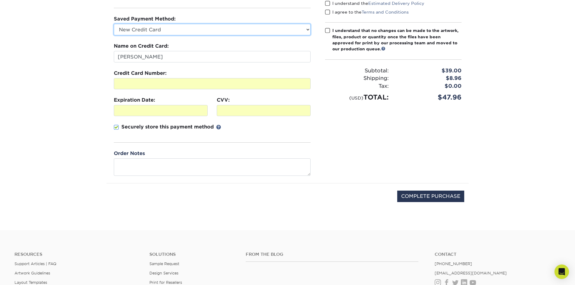
click at [217, 33] on select "American Express - XXXX6957 New Credit Card" at bounding box center [212, 29] width 197 height 11
click at [361, 137] on div "Please confirm the following: I understand the Estimated Delivery Policy I agre…" at bounding box center [393, 82] width 151 height 202
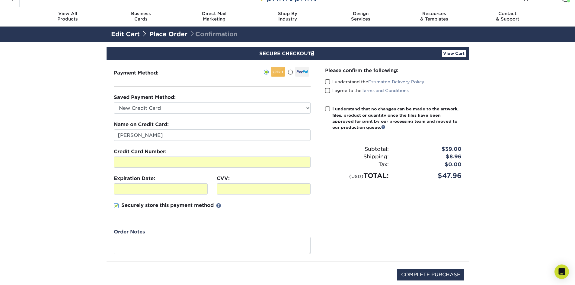
scroll to position [0, 0]
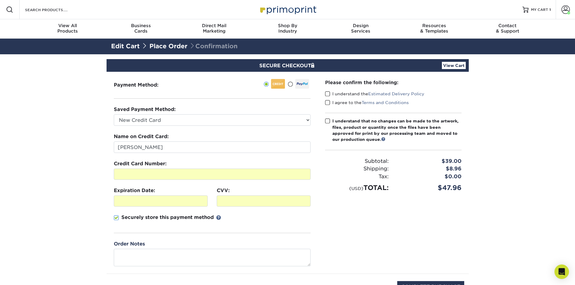
click at [327, 95] on span at bounding box center [327, 94] width 5 height 6
click at [0, 0] on input "I understand the Estimated Delivery Policy" at bounding box center [0, 0] width 0 height 0
click at [328, 102] on span at bounding box center [327, 103] width 5 height 6
click at [0, 0] on input "I agree to the Terms and Conditions" at bounding box center [0, 0] width 0 height 0
click at [330, 124] on span at bounding box center [327, 121] width 5 height 6
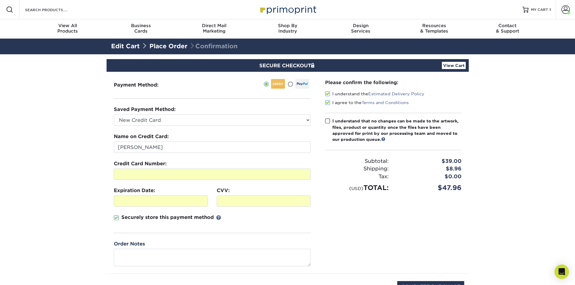
click at [0, 0] on input "I understand that no changes can be made to the artwork, files, product or quan…" at bounding box center [0, 0] width 0 height 0
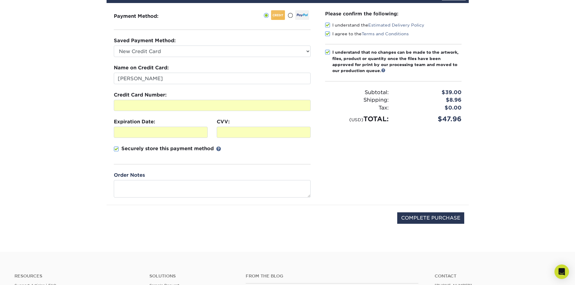
scroll to position [91, 0]
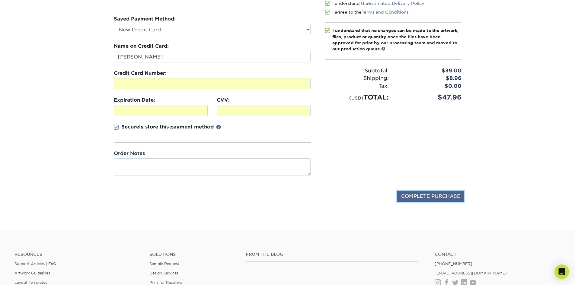
click at [411, 198] on input "COMPLETE PURCHASE" at bounding box center [430, 196] width 67 height 11
type input "PROCESSING, PLEASE WAIT..."
